Goal: Task Accomplishment & Management: Manage account settings

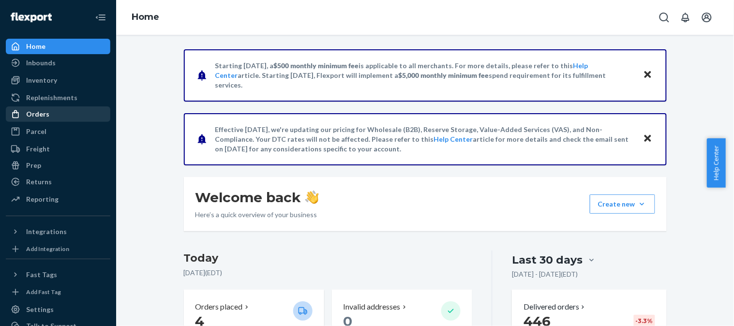
click at [52, 117] on div "Orders" at bounding box center [58, 114] width 103 height 14
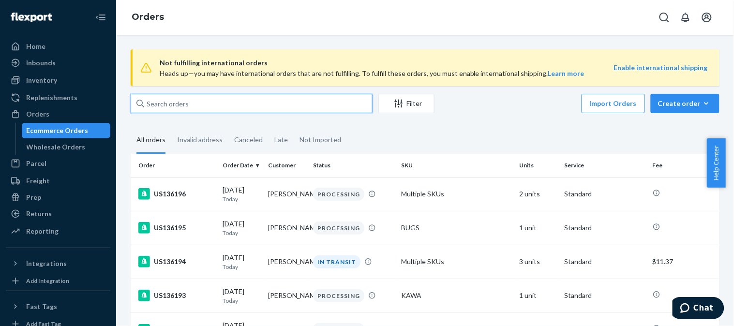
click at [284, 99] on input "text" at bounding box center [252, 103] width 242 height 19
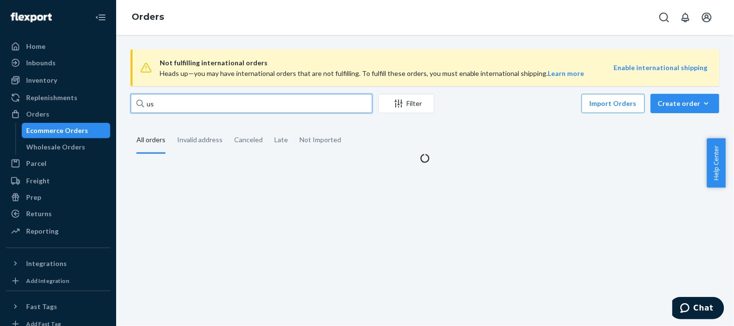
paste input "135514"
type input "us135514"
paste input "us135514"
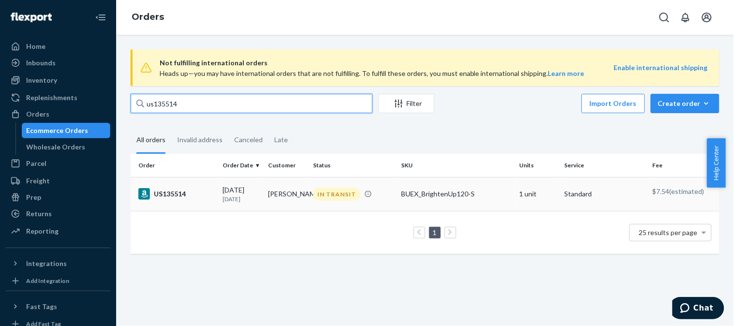
type input "us135514"
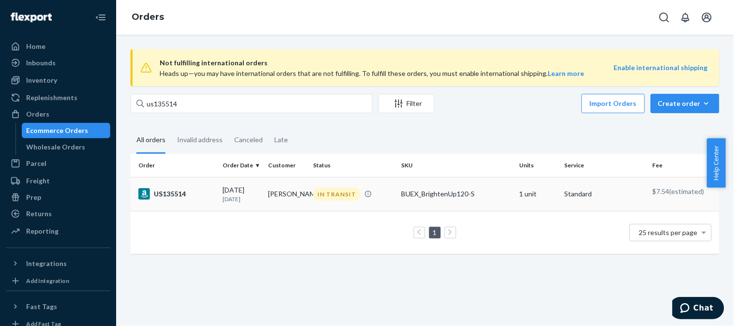
click at [203, 186] on td "US135514" at bounding box center [175, 194] width 89 height 34
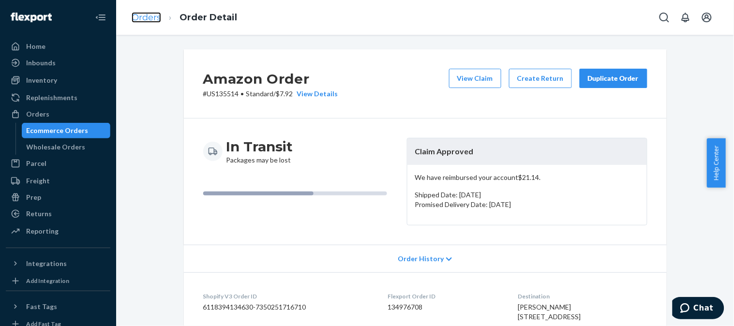
click at [142, 21] on link "Orders" at bounding box center [147, 17] width 30 height 11
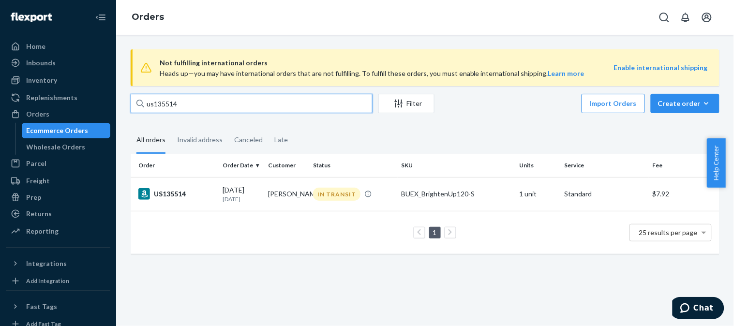
drag, startPoint x: 150, startPoint y: 107, endPoint x: 255, endPoint y: 115, distance: 104.8
click at [255, 115] on div "us135514 Filter Import Orders Create order Ecommerce order Removal order" at bounding box center [425, 105] width 589 height 22
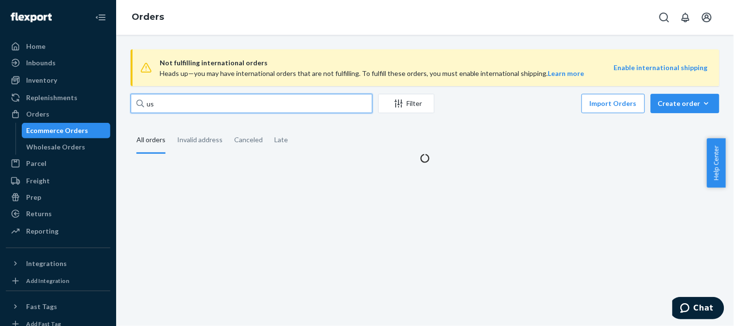
paste input "135420"
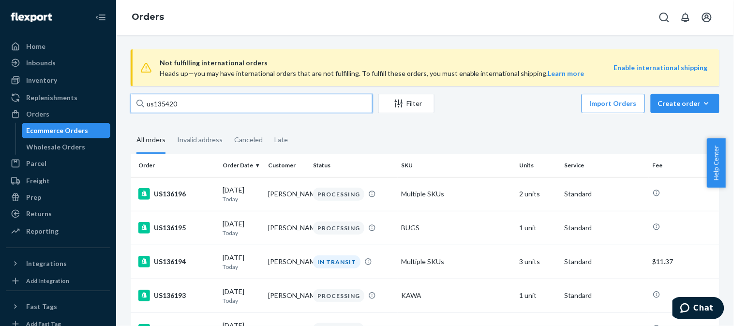
click at [218, 103] on input "us135420" at bounding box center [252, 103] width 242 height 19
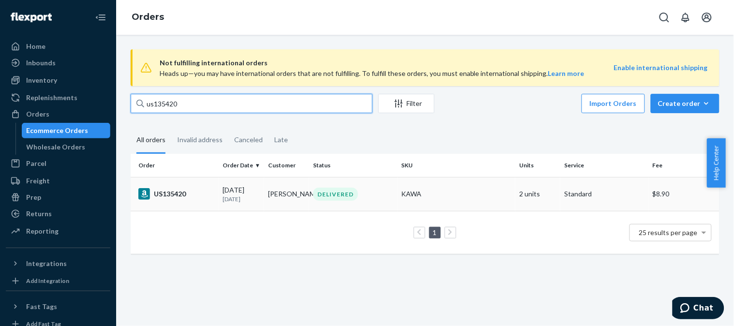
type input "us135420"
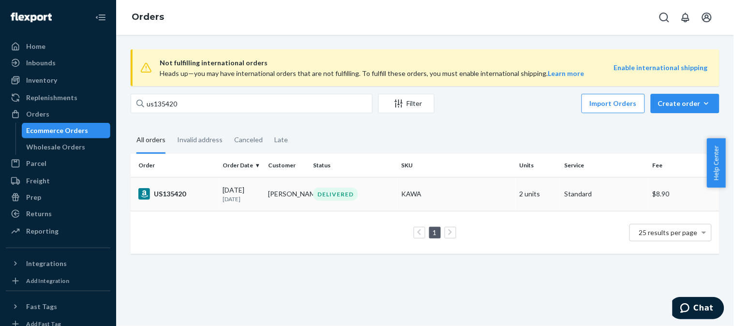
click at [189, 191] on div "US135420" at bounding box center [176, 194] width 77 height 12
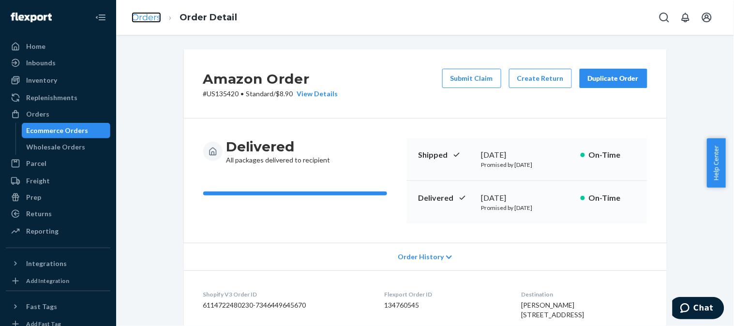
click at [141, 20] on link "Orders" at bounding box center [147, 17] width 30 height 11
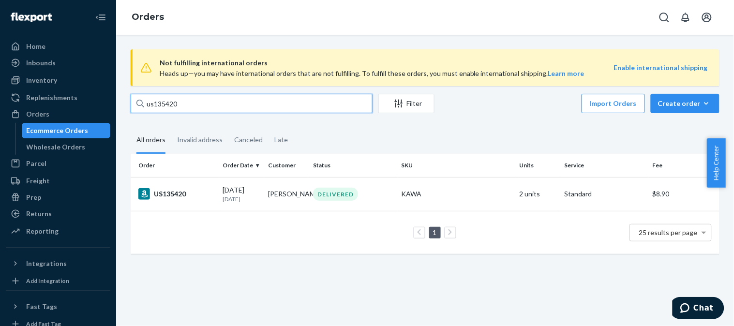
click at [200, 108] on input "us135420" at bounding box center [252, 103] width 242 height 19
paste input "US135623"
type input "US135623"
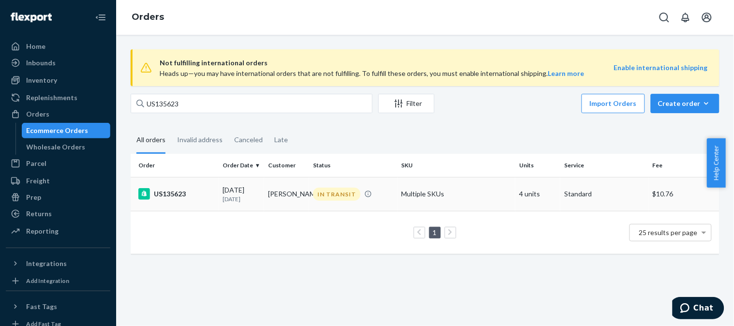
click at [186, 194] on div "US135623" at bounding box center [176, 194] width 77 height 12
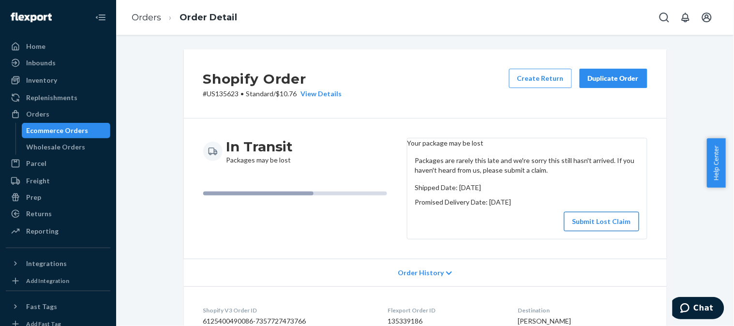
click at [600, 226] on button "Submit Lost Claim" at bounding box center [601, 221] width 75 height 19
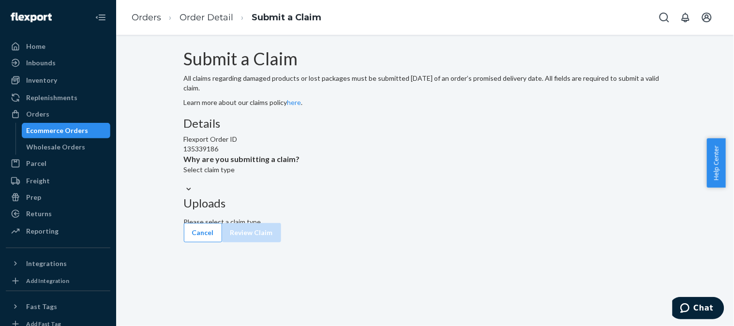
click at [194, 194] on div at bounding box center [189, 189] width 10 height 10
click at [185, 184] on input "Why are you submitting a claim? Select claim type" at bounding box center [184, 180] width 1 height 10
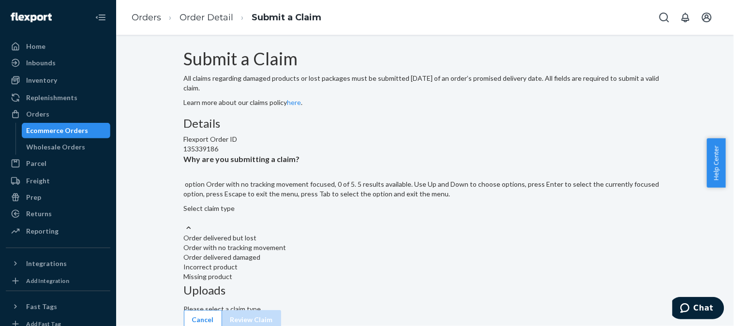
click at [330, 253] on div "Order with no tracking movement" at bounding box center [425, 248] width 483 height 10
click at [185, 223] on input "Why are you submitting a claim? option Order with no tracking movement focused,…" at bounding box center [184, 218] width 1 height 10
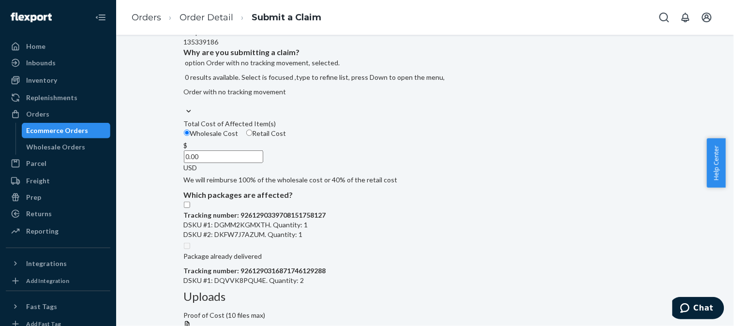
scroll to position [107, 0]
click at [253, 135] on input "Retail Cost" at bounding box center [249, 132] width 6 height 6
radio input "true"
radio input "false"
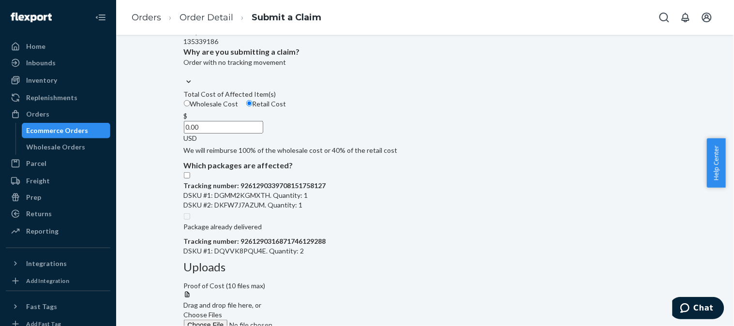
drag, startPoint x: 344, startPoint y: 195, endPoint x: 389, endPoint y: 197, distance: 46.0
click at [389, 143] on div "$ 0.00 USD" at bounding box center [425, 127] width 483 height 32
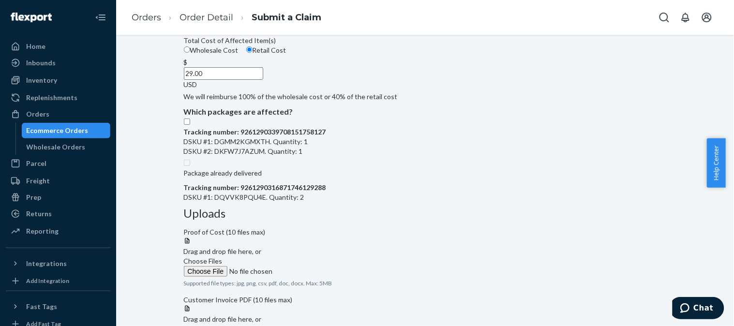
type input "29.00"
click at [190, 125] on input "Tracking number: 9261290339708151758127 DSKU #1: DGMM2KGMXTH. Quantity: 1 DSKU …" at bounding box center [187, 122] width 6 height 6
checkbox input "true"
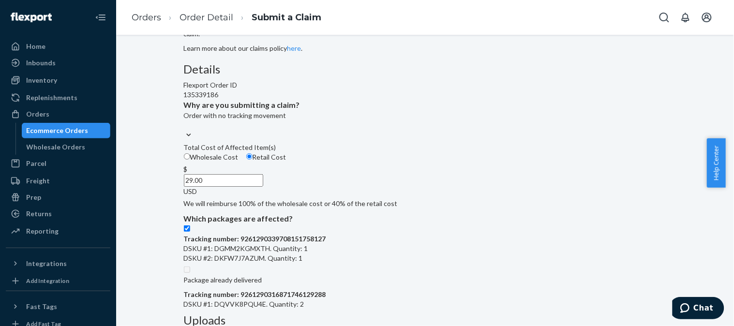
scroll to position [54, 0]
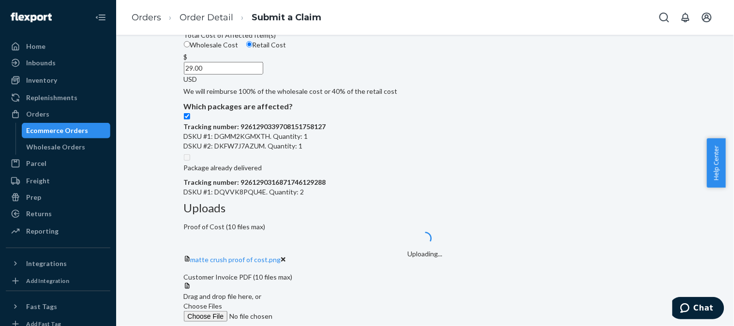
scroll to position [205, 0]
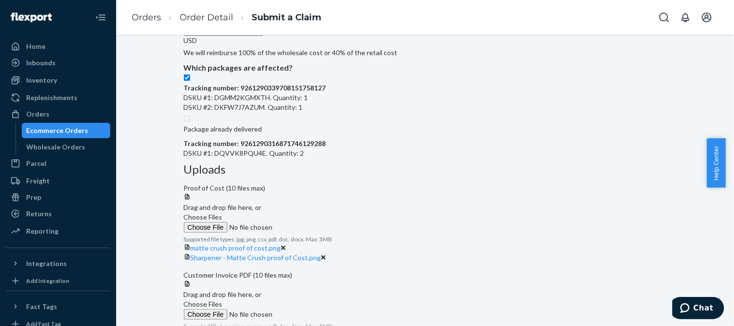
click at [223, 300] on span "Choose Files" at bounding box center [203, 304] width 39 height 8
click at [315, 309] on input "Choose Files" at bounding box center [250, 314] width 132 height 11
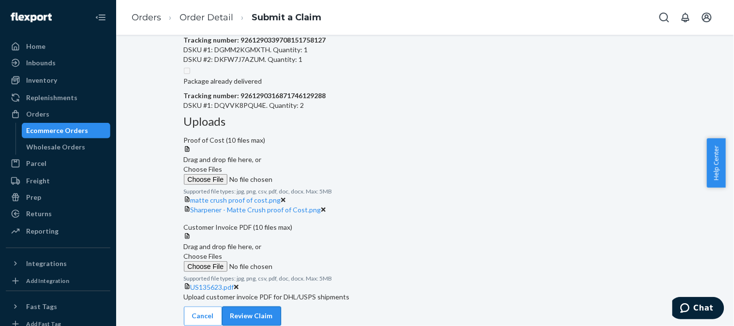
click at [281, 319] on button "Review Claim" at bounding box center [251, 316] width 59 height 19
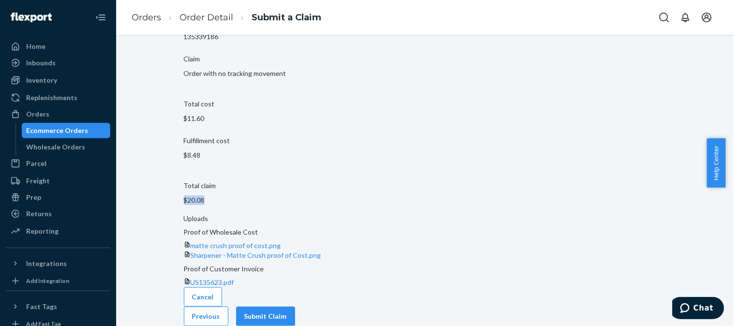
drag, startPoint x: 371, startPoint y: 192, endPoint x: 308, endPoint y: 196, distance: 63.0
click at [308, 196] on section "Claim summary Flexport Order ID 135339186 Claim Order with no tracking movement…" at bounding box center [425, 105] width 483 height 218
copy p "$20.08"
click at [295, 314] on button "Submit Claim" at bounding box center [265, 316] width 59 height 19
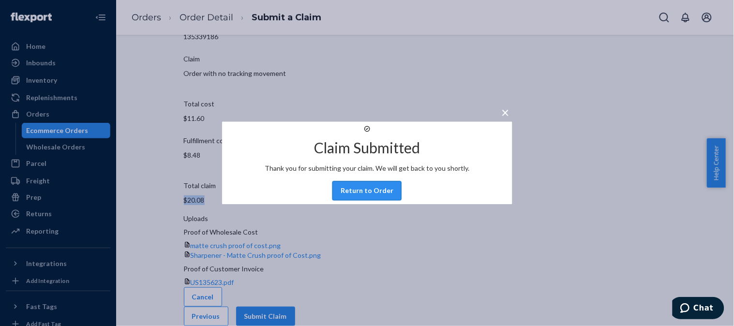
click at [374, 201] on button "Return to Order" at bounding box center [366, 190] width 69 height 19
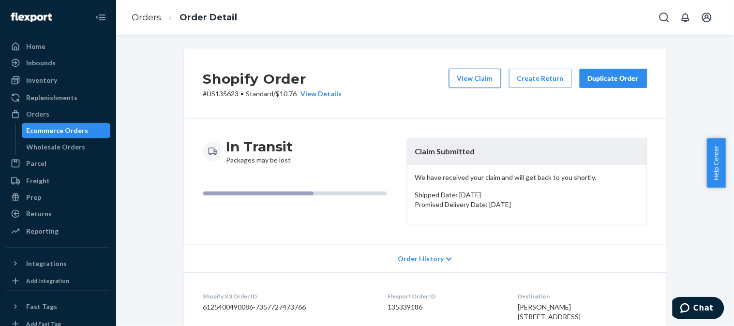
click at [475, 79] on button "View Claim" at bounding box center [475, 78] width 52 height 19
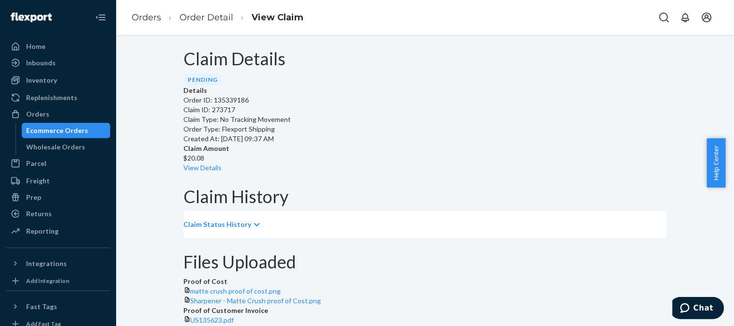
click at [247, 115] on p "Claim ID: 273717" at bounding box center [425, 110] width 483 height 10
copy p "273717"
click at [153, 21] on link "Orders" at bounding box center [147, 17] width 30 height 11
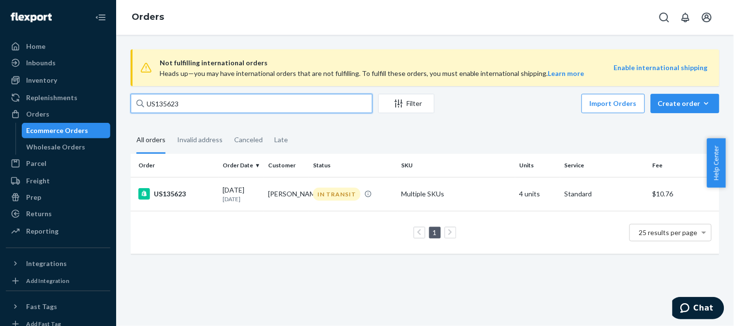
click at [234, 102] on input "US135623" at bounding box center [252, 103] width 242 height 19
paste input "810"
type input "US135810"
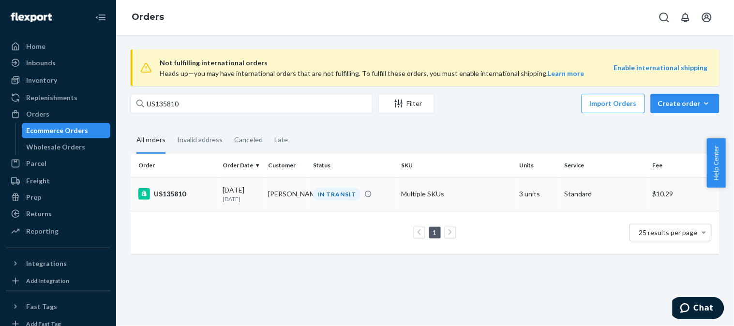
click at [178, 194] on div "US135810" at bounding box center [176, 194] width 77 height 12
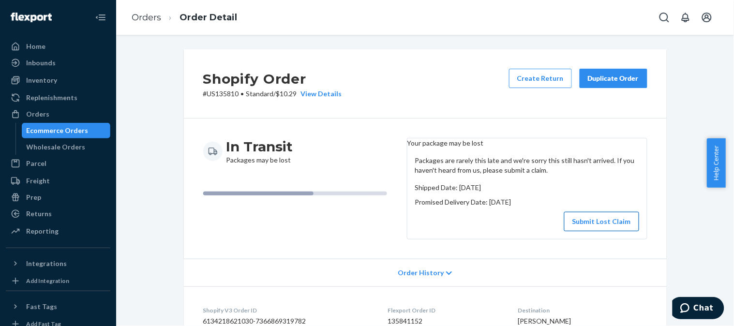
click at [577, 224] on button "Submit Lost Claim" at bounding box center [601, 221] width 75 height 19
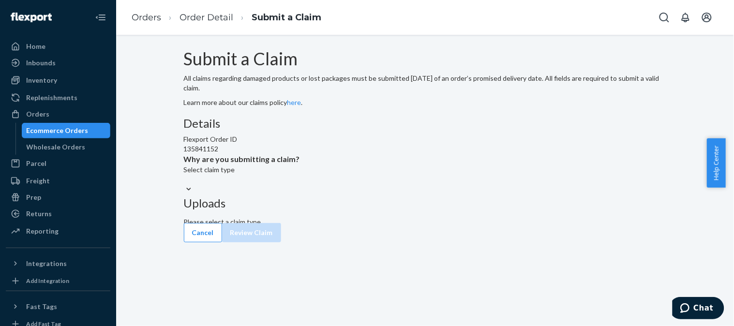
click at [194, 194] on div at bounding box center [189, 189] width 10 height 10
click at [185, 184] on input "Why are you submitting a claim? Select claim type" at bounding box center [184, 180] width 1 height 10
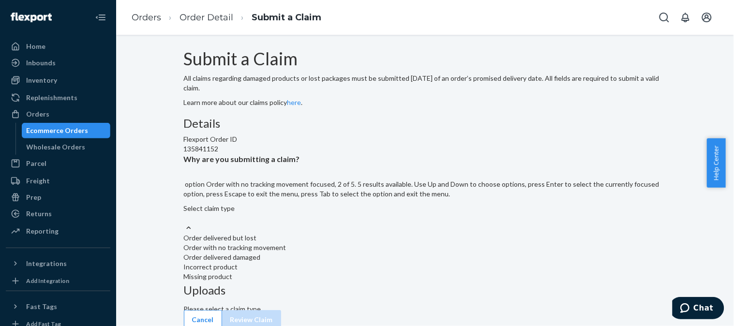
click at [350, 253] on div "Order with no tracking movement" at bounding box center [425, 248] width 483 height 10
click at [185, 223] on input "Why are you submitting a claim? option Order with no tracking movement focused,…" at bounding box center [184, 218] width 1 height 10
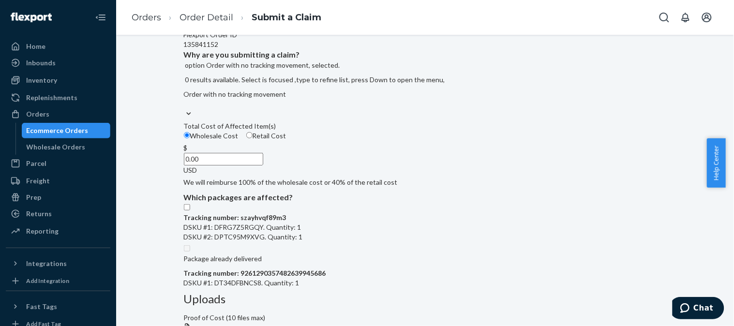
scroll to position [107, 0]
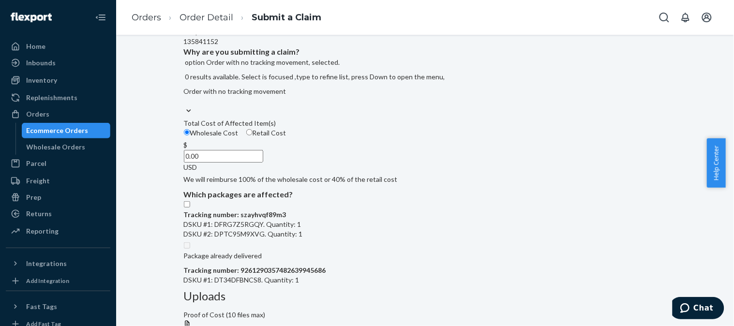
click at [253, 135] on input "Retail Cost" at bounding box center [249, 132] width 6 height 6
radio input "true"
radio input "false"
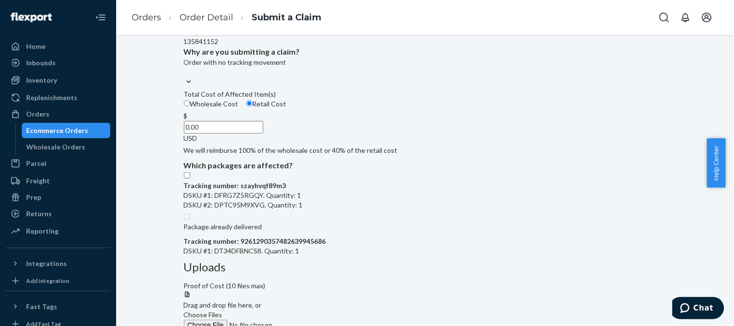
click at [263, 134] on input "0.00" at bounding box center [223, 127] width 79 height 13
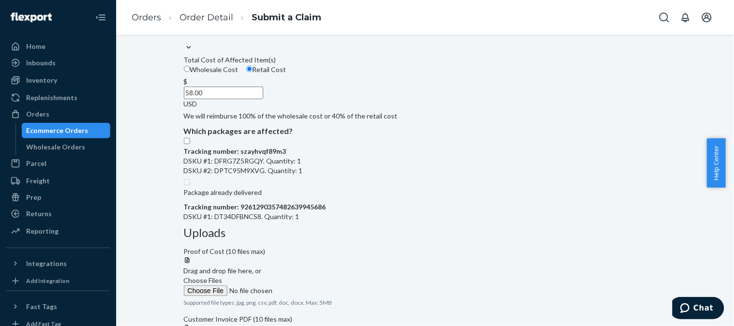
scroll to position [161, 0]
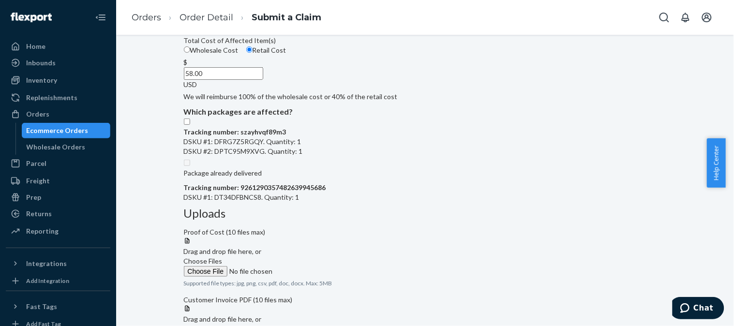
type input "58.00"
click at [190, 125] on input "Tracking number: szayhvqf89m3 DSKU #1: DFRG7Z5RGQY. Quantity: 1 DSKU #2: DPTC95…" at bounding box center [187, 122] width 6 height 6
checkbox input "true"
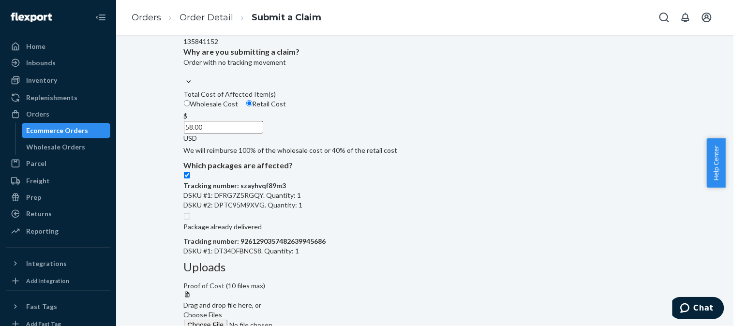
click at [223, 311] on span "Choose Files" at bounding box center [203, 315] width 39 height 8
click at [315, 320] on input "Choose Files" at bounding box center [250, 325] width 132 height 11
click at [315, 310] on label "Choose Files" at bounding box center [250, 320] width 132 height 20
click at [315, 320] on input "Choose Files" at bounding box center [250, 325] width 132 height 11
click at [223, 311] on span "Choose Files" at bounding box center [203, 315] width 39 height 8
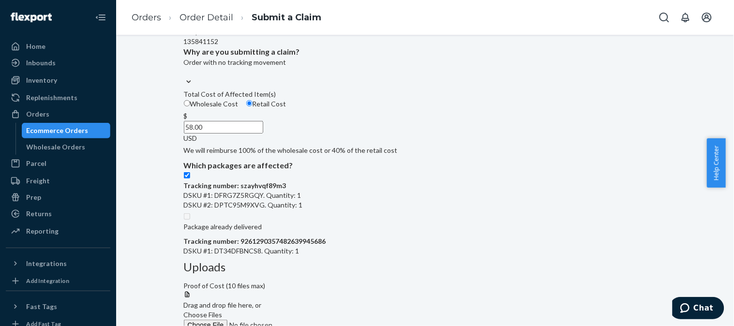
click at [315, 320] on input "Choose Files" at bounding box center [250, 325] width 132 height 11
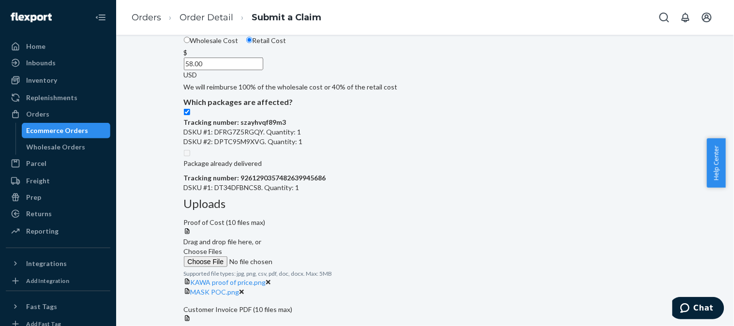
scroll to position [228, 0]
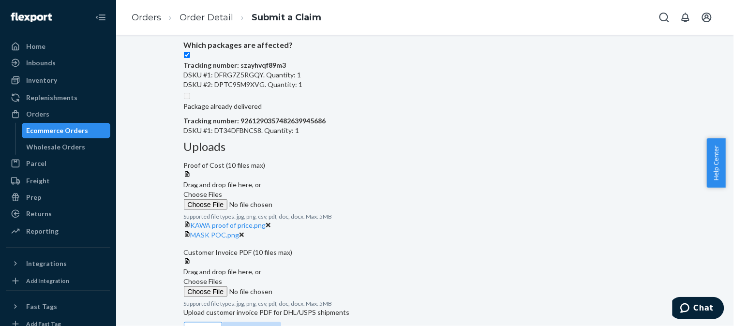
click at [223, 277] on span "Choose Files" at bounding box center [203, 281] width 39 height 8
click at [315, 286] on input "Choose Files" at bounding box center [250, 291] width 132 height 11
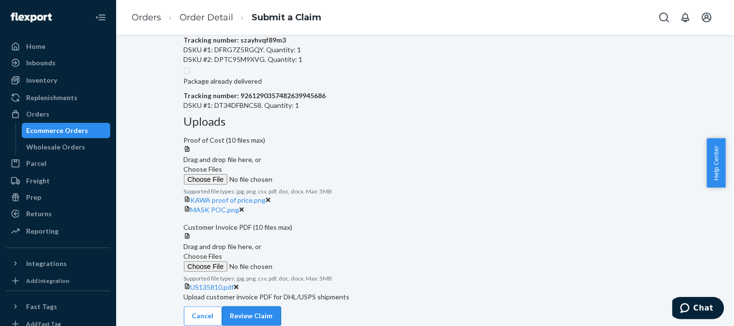
click at [281, 308] on button "Review Claim" at bounding box center [251, 316] width 59 height 19
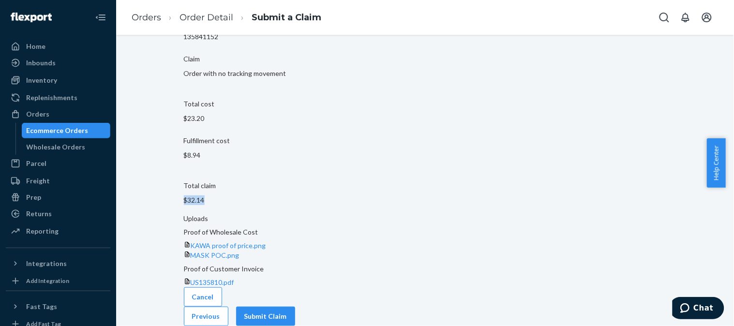
drag, startPoint x: 371, startPoint y: 192, endPoint x: 305, endPoint y: 193, distance: 65.8
click at [305, 193] on section "Claim summary Flexport Order ID 135841152 Claim Order with no tracking movement…" at bounding box center [425, 105] width 483 height 218
copy p "$32.14"
click at [295, 310] on button "Submit Claim" at bounding box center [265, 316] width 59 height 19
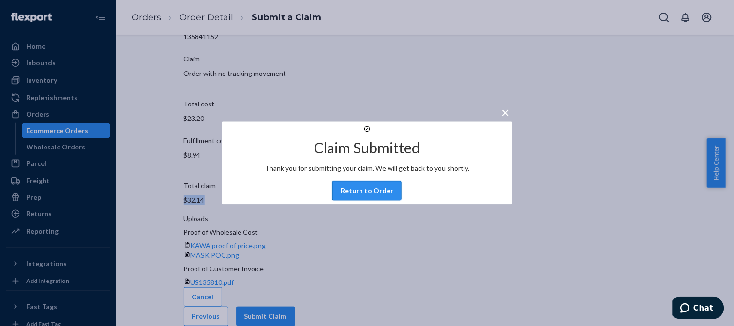
click at [373, 201] on button "Return to Order" at bounding box center [366, 190] width 69 height 19
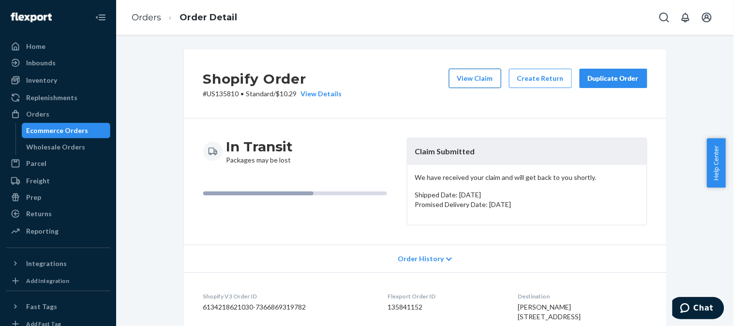
click at [467, 81] on button "View Claim" at bounding box center [475, 78] width 52 height 19
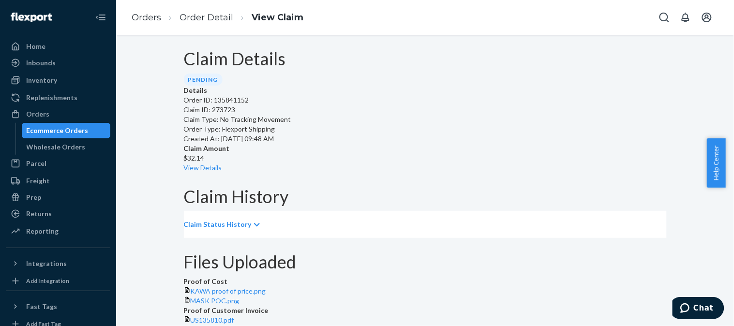
click at [237, 115] on p "Claim ID: 273723" at bounding box center [425, 110] width 483 height 10
copy p "273723"
click at [147, 18] on link "Orders" at bounding box center [147, 17] width 30 height 11
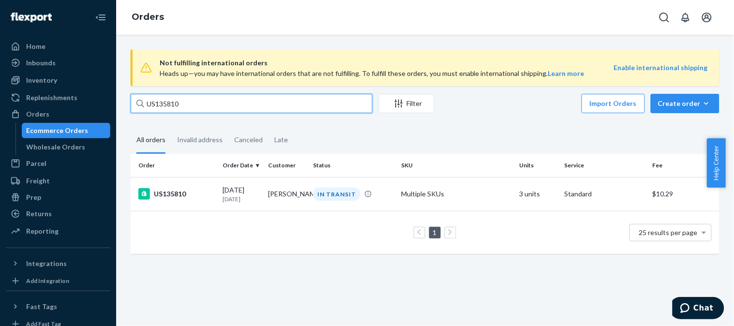
click at [221, 105] on input "US135810" at bounding box center [252, 103] width 242 height 19
paste input "90"
type input "US135900"
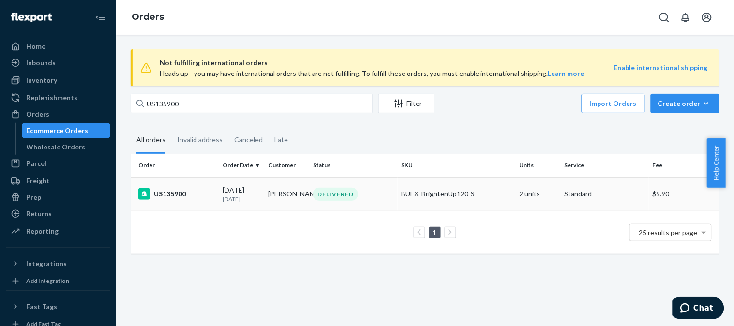
click at [185, 193] on div "US135900" at bounding box center [176, 194] width 77 height 12
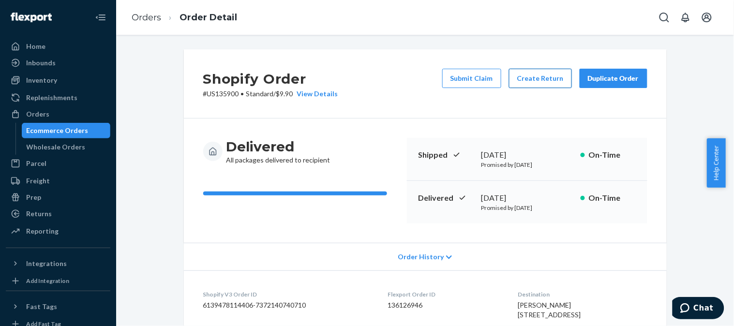
click at [518, 78] on button "Create Return" at bounding box center [540, 78] width 63 height 19
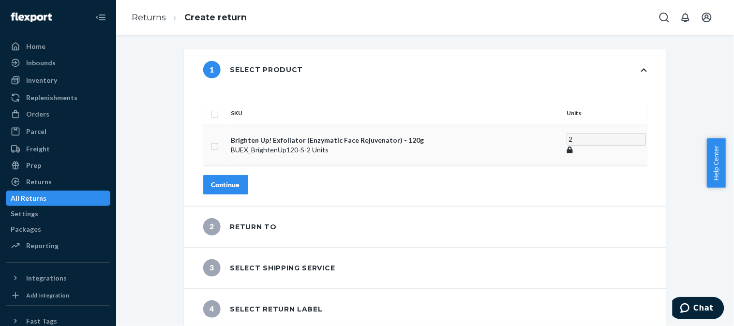
click at [219, 140] on input "checkbox" at bounding box center [215, 145] width 8 height 10
checkbox input "true"
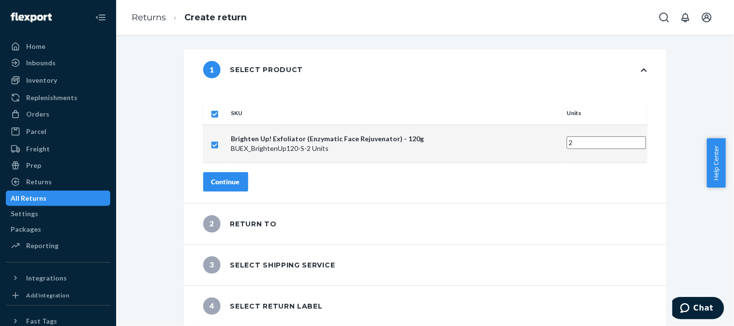
click at [240, 177] on div "Continue" at bounding box center [225, 182] width 29 height 10
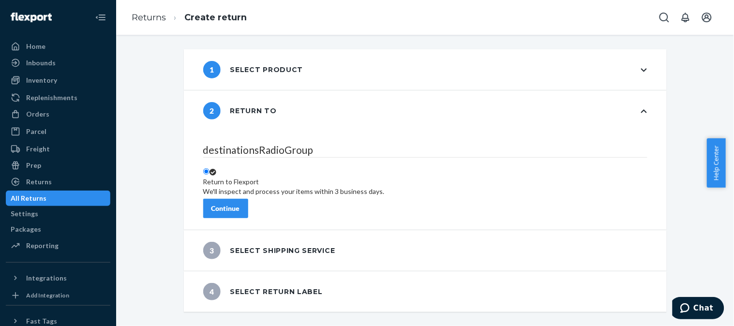
click at [248, 207] on button "Continue" at bounding box center [225, 208] width 45 height 19
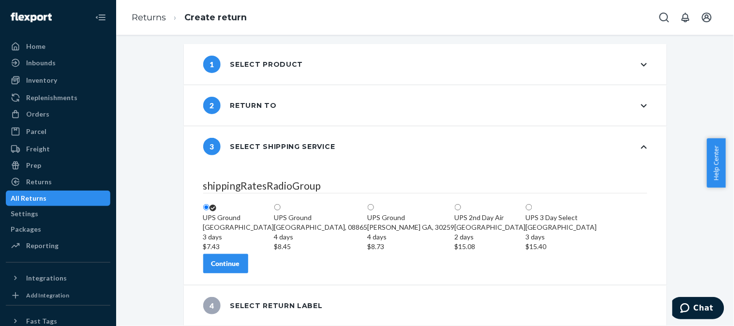
scroll to position [61, 0]
click at [248, 269] on button "Continue" at bounding box center [225, 263] width 45 height 19
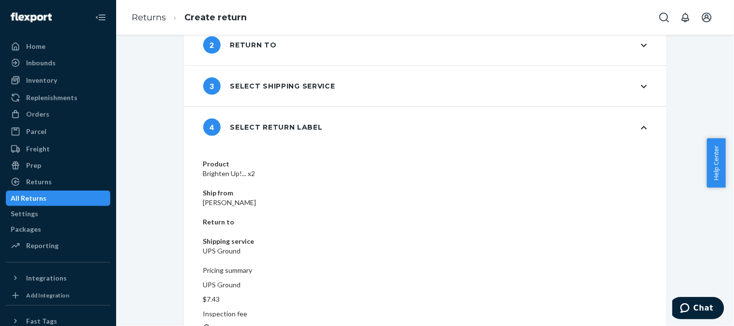
scroll to position [68, 0]
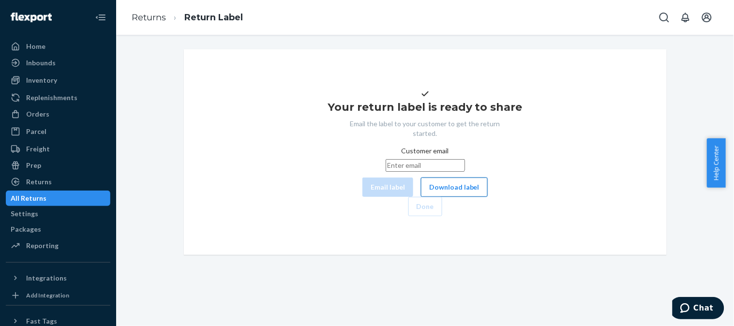
click at [421, 197] on button "Download label" at bounding box center [454, 187] width 67 height 19
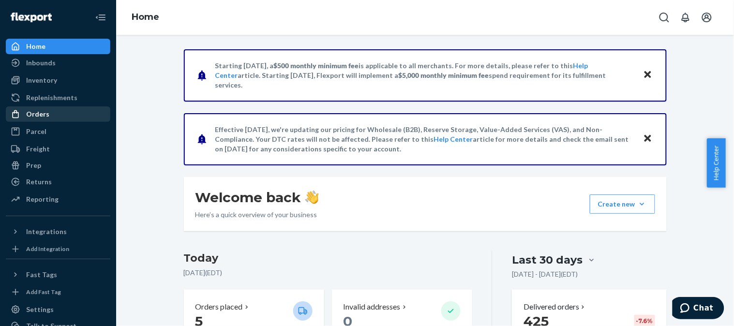
click at [43, 115] on div "Orders" at bounding box center [37, 114] width 23 height 10
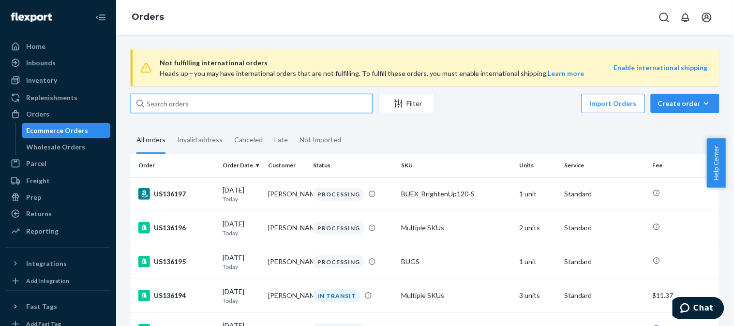
click at [207, 99] on input "text" at bounding box center [252, 103] width 242 height 19
paste input "US135705"
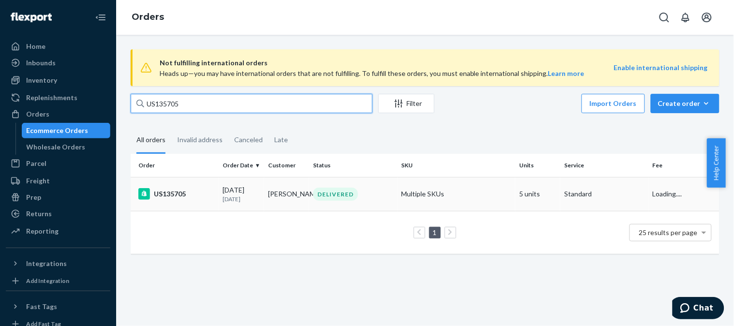
type input "US135705"
click at [176, 195] on div "US135705" at bounding box center [176, 194] width 77 height 12
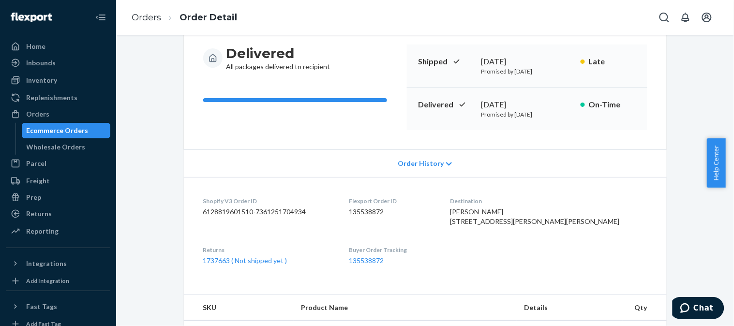
scroll to position [107, 0]
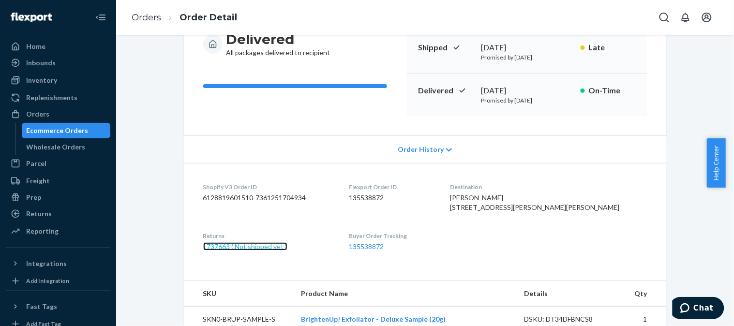
click at [259, 251] on link "1737663 ( Not shipped yet )" at bounding box center [245, 246] width 84 height 8
